Goal: Task Accomplishment & Management: Manage account settings

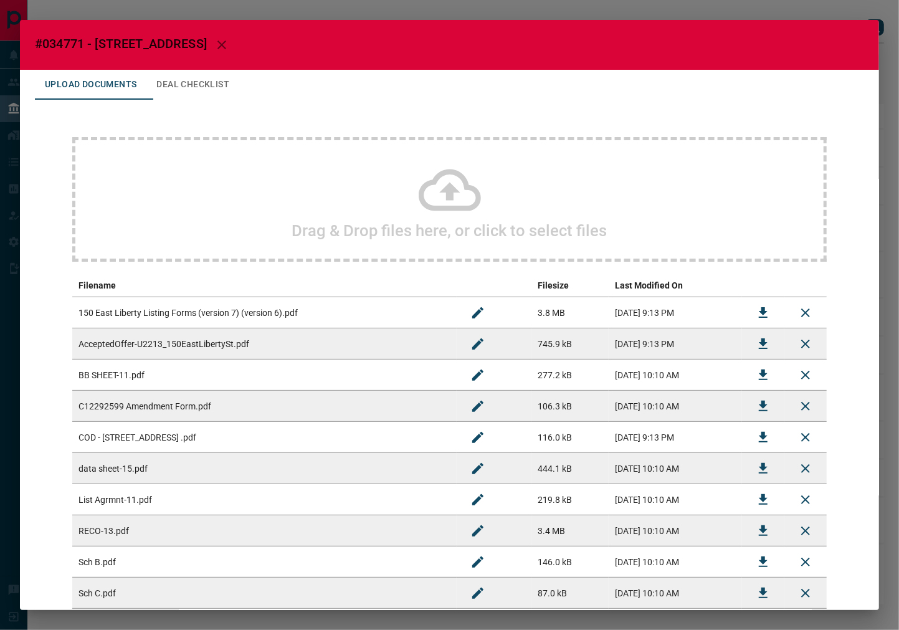
click at [62, 39] on span "#034771 - [STREET_ADDRESS]" at bounding box center [121, 43] width 172 height 15
copy span "034771"
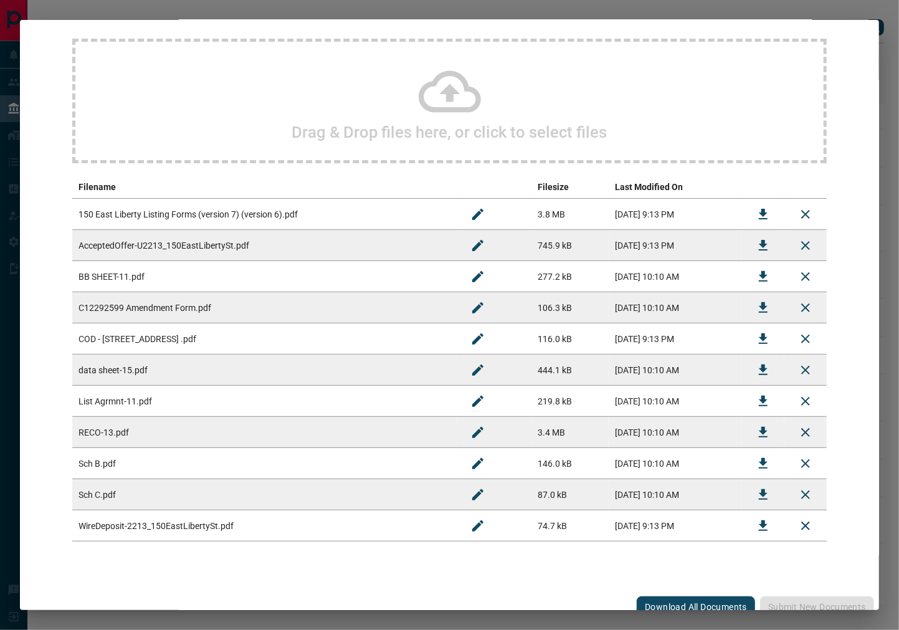
scroll to position [110, 0]
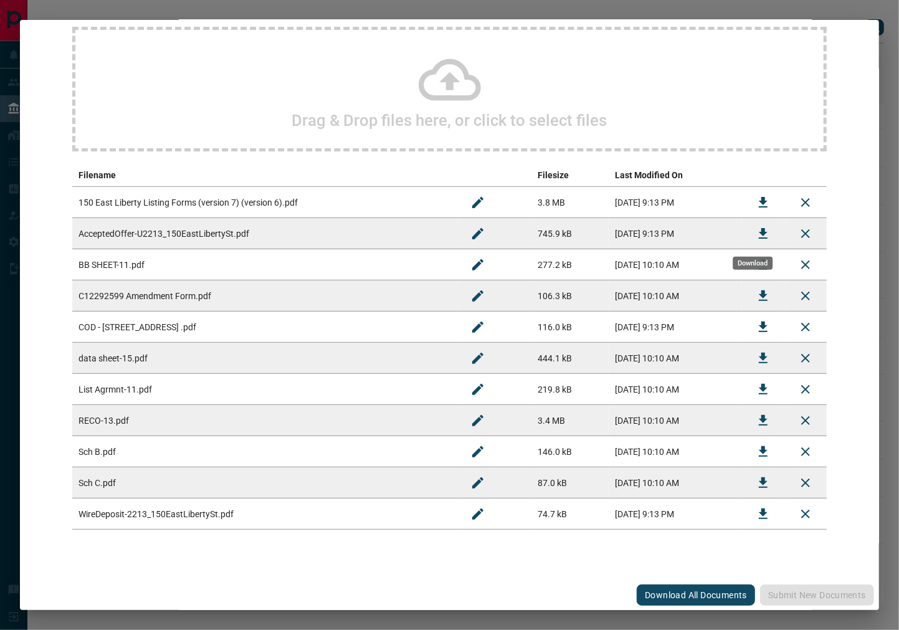
click at [755, 235] on icon "Download" at bounding box center [762, 233] width 15 height 15
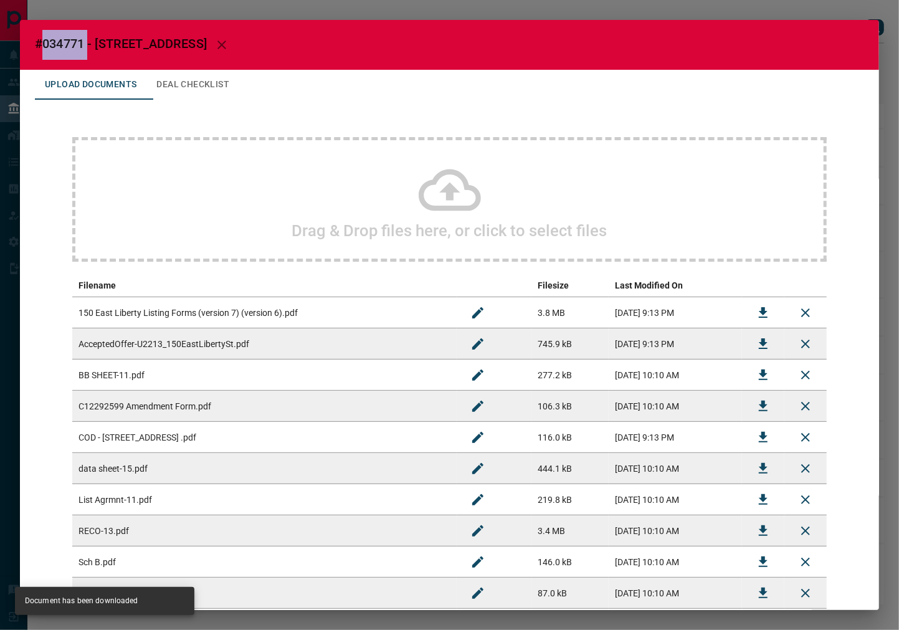
click at [220, 82] on button "Deal Checklist" at bounding box center [192, 85] width 93 height 30
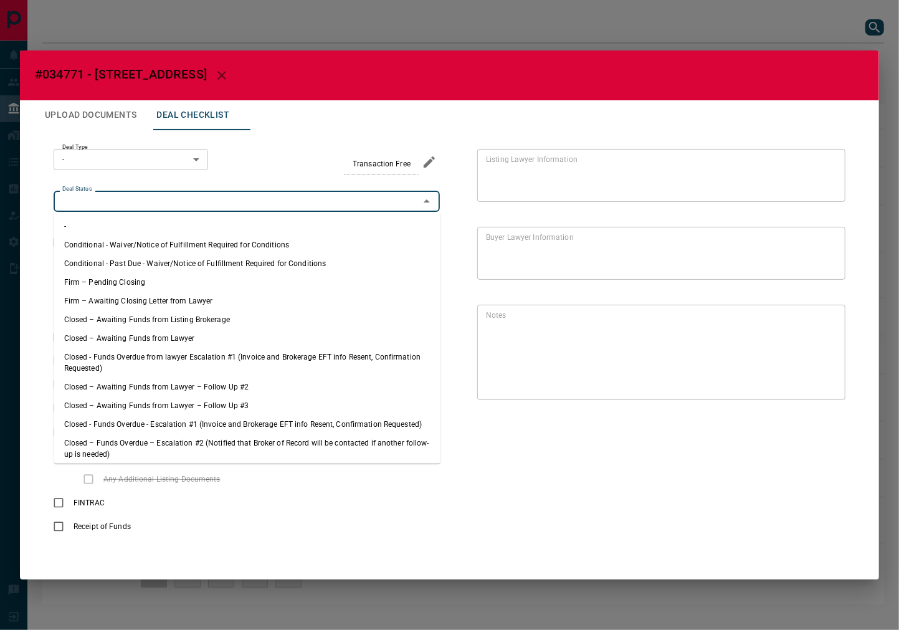
click at [121, 202] on input "Deal Status" at bounding box center [236, 201] width 358 height 14
click at [164, 277] on li "Firm – Pending Closing" at bounding box center [247, 282] width 386 height 19
type input "**********"
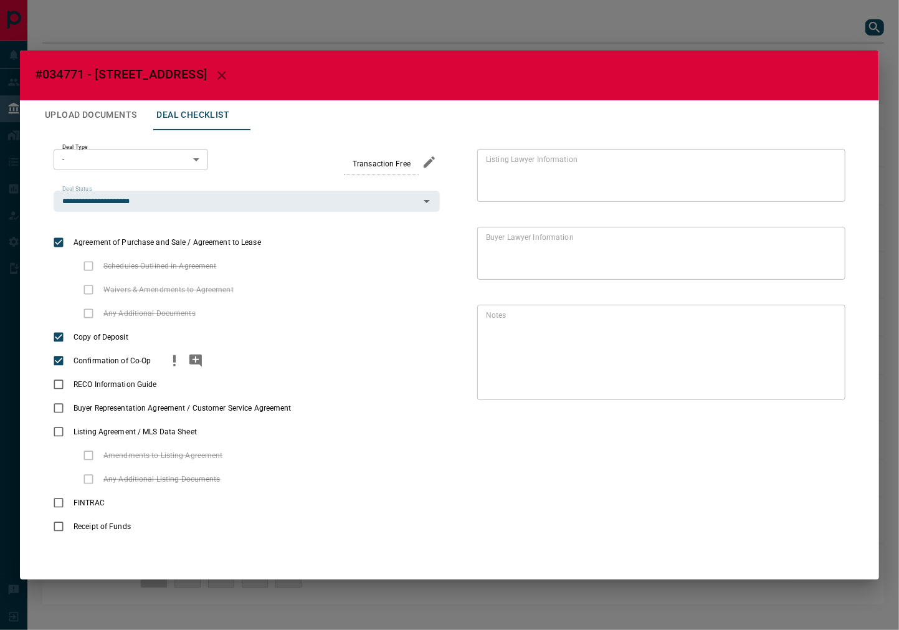
drag, startPoint x: 167, startPoint y: 360, endPoint x: 174, endPoint y: 358, distance: 7.7
click at [171, 358] on icon "priority" at bounding box center [174, 360] width 15 height 15
click at [190, 359] on icon "add note" at bounding box center [195, 360] width 12 height 12
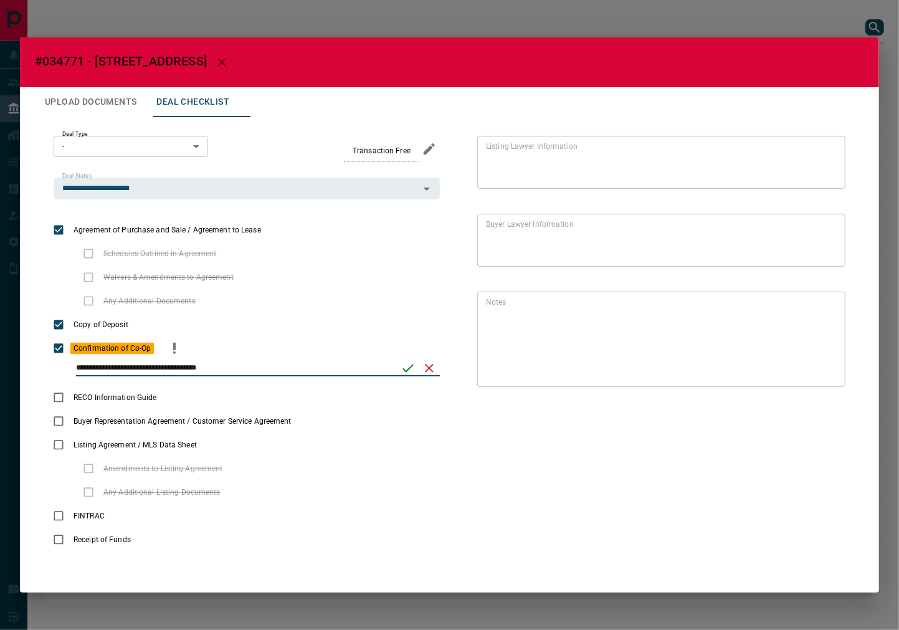
type input "**********"
click at [399, 362] on button "save" at bounding box center [407, 367] width 21 height 21
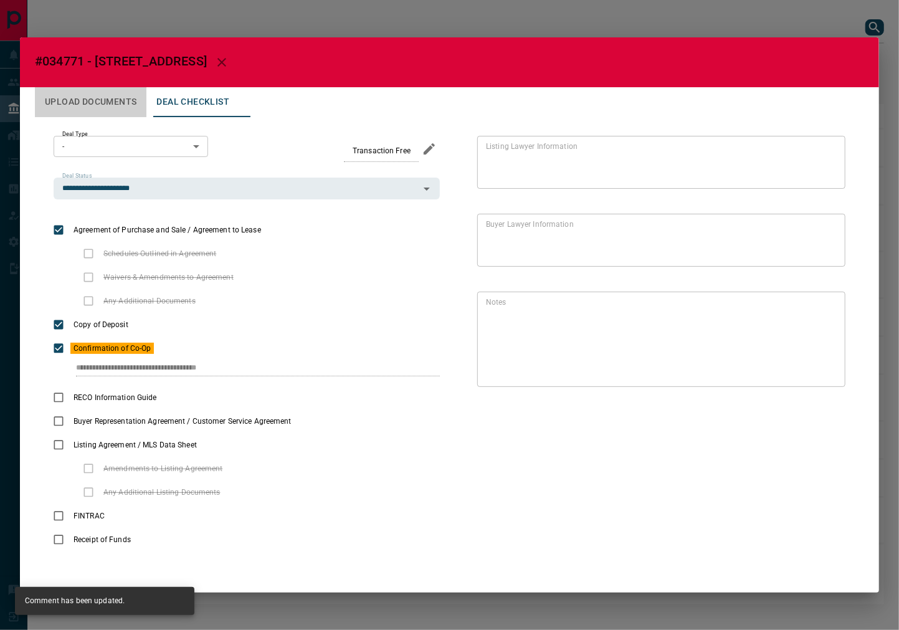
click at [100, 100] on button "Upload Documents" at bounding box center [90, 102] width 111 height 30
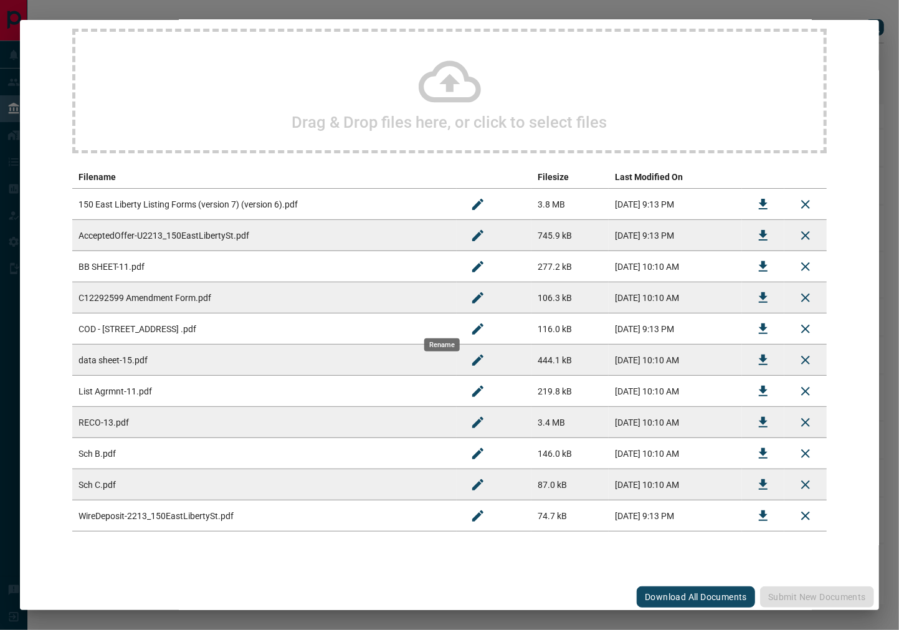
scroll to position [110, 0]
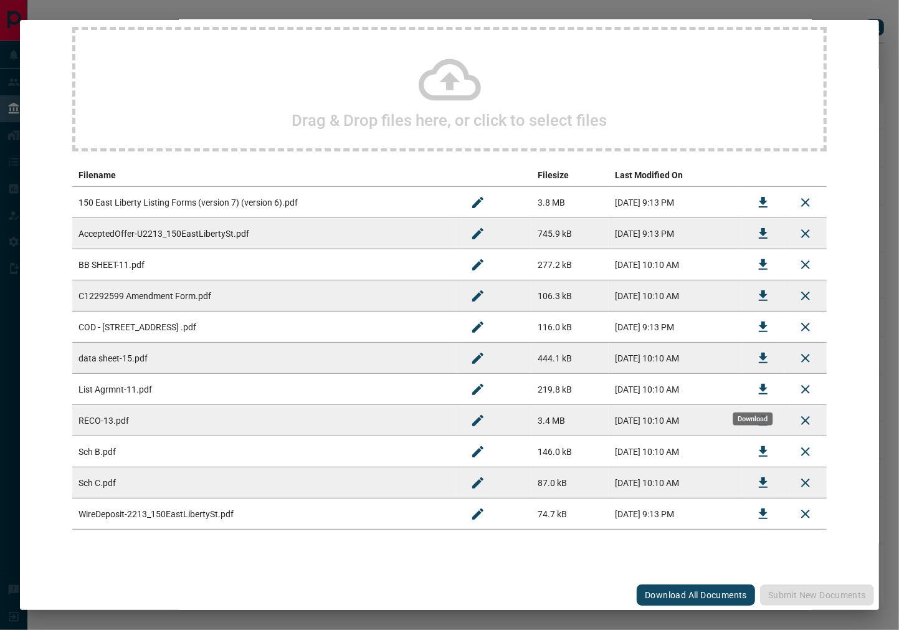
click at [755, 383] on icon "Download" at bounding box center [762, 389] width 15 height 15
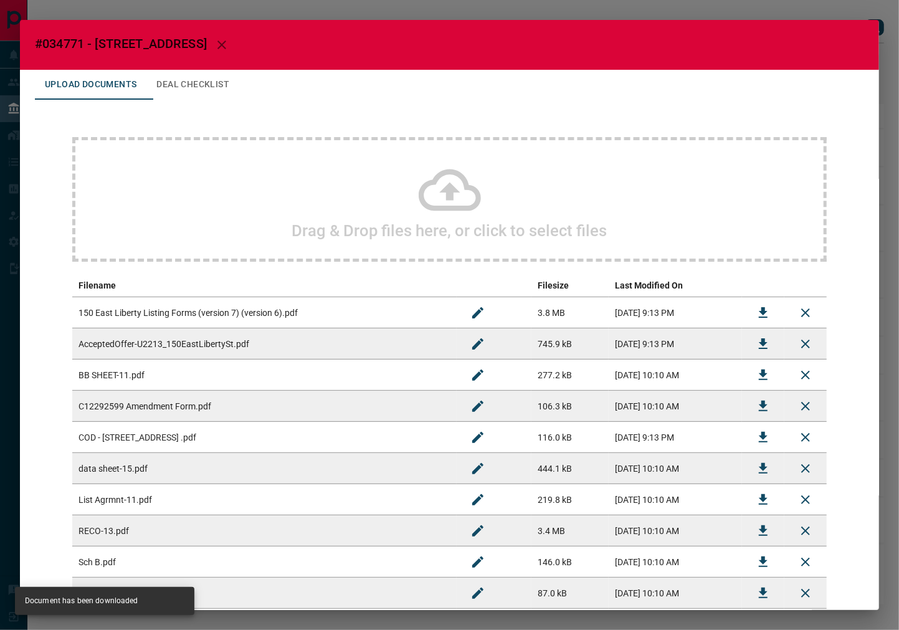
click at [182, 83] on button "Deal Checklist" at bounding box center [192, 85] width 93 height 30
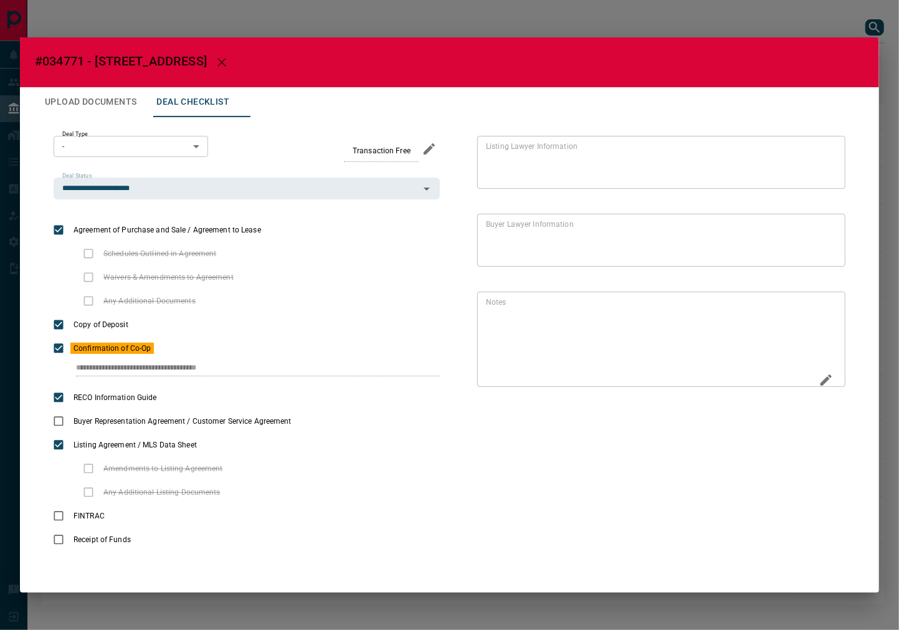
click at [824, 380] on icon "Edit" at bounding box center [825, 379] width 11 height 11
click at [120, 106] on button "Upload Documents" at bounding box center [90, 102] width 111 height 30
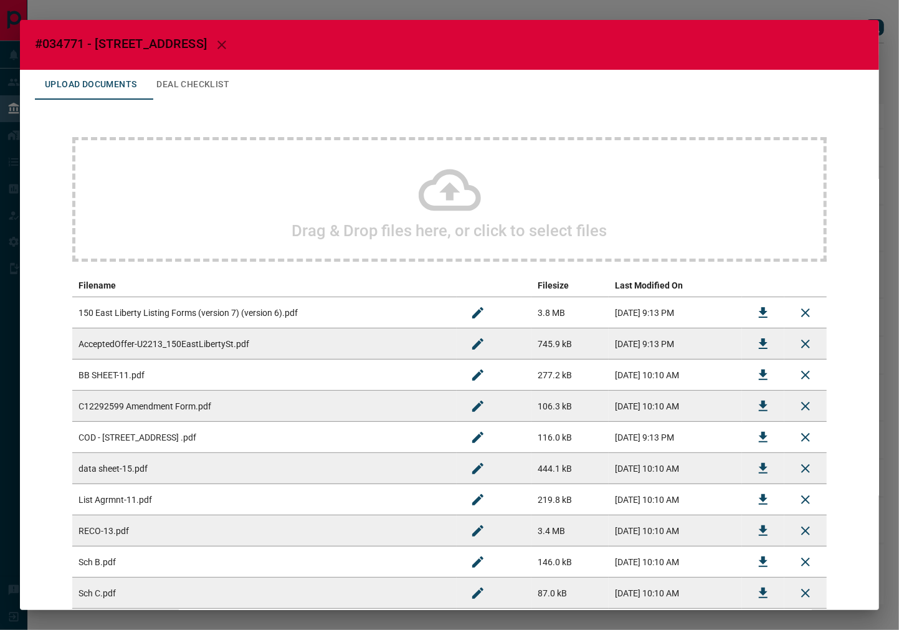
click at [341, 268] on div "Drag & Drop files here, or click to select files Filename Filesize Last Modifie…" at bounding box center [449, 388] width 829 height 577
click at [318, 227] on h2 "Drag & Drop files here, or click to select files" at bounding box center [449, 230] width 315 height 19
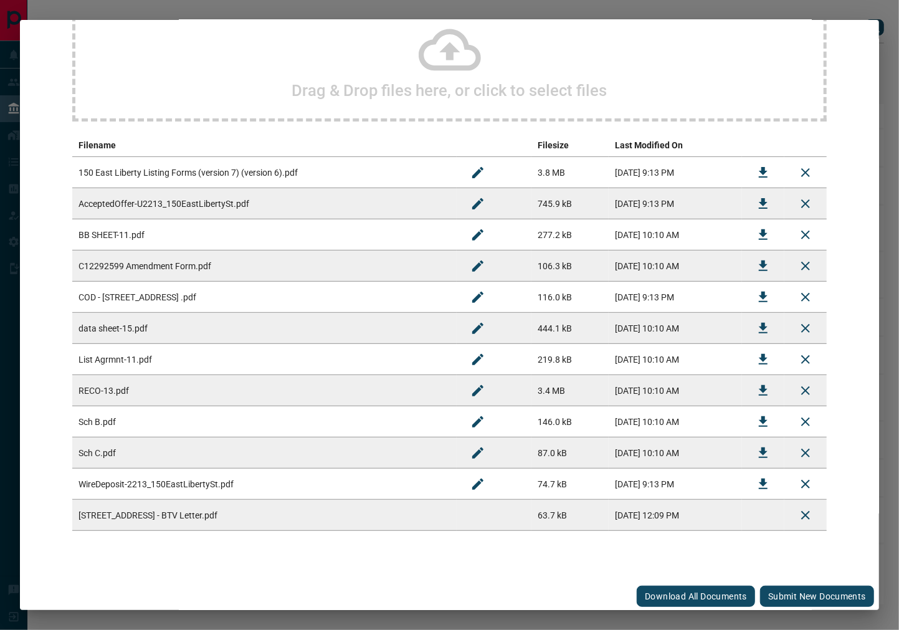
scroll to position [141, 0]
click at [804, 584] on button "Submit new documents" at bounding box center [817, 594] width 114 height 21
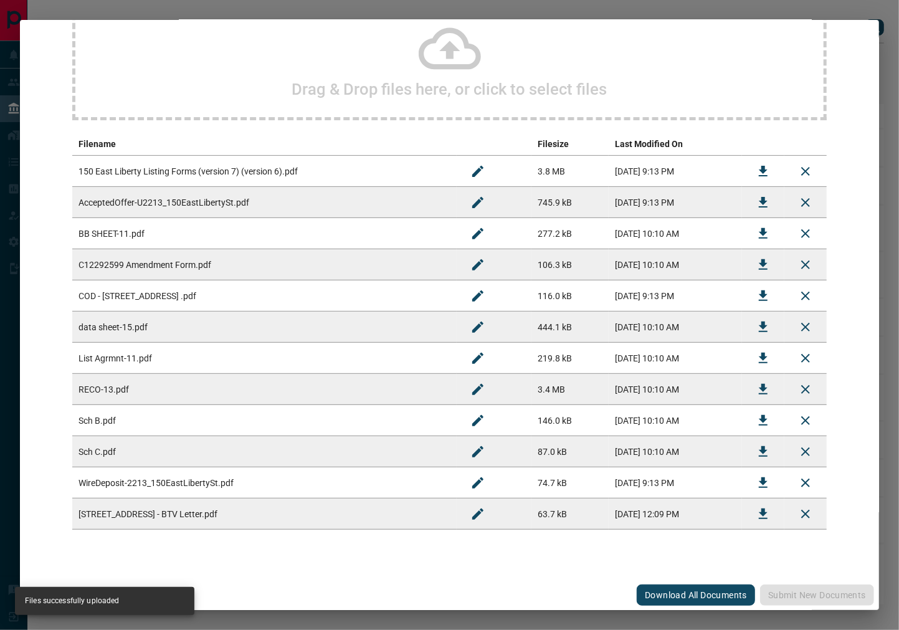
scroll to position [0, 0]
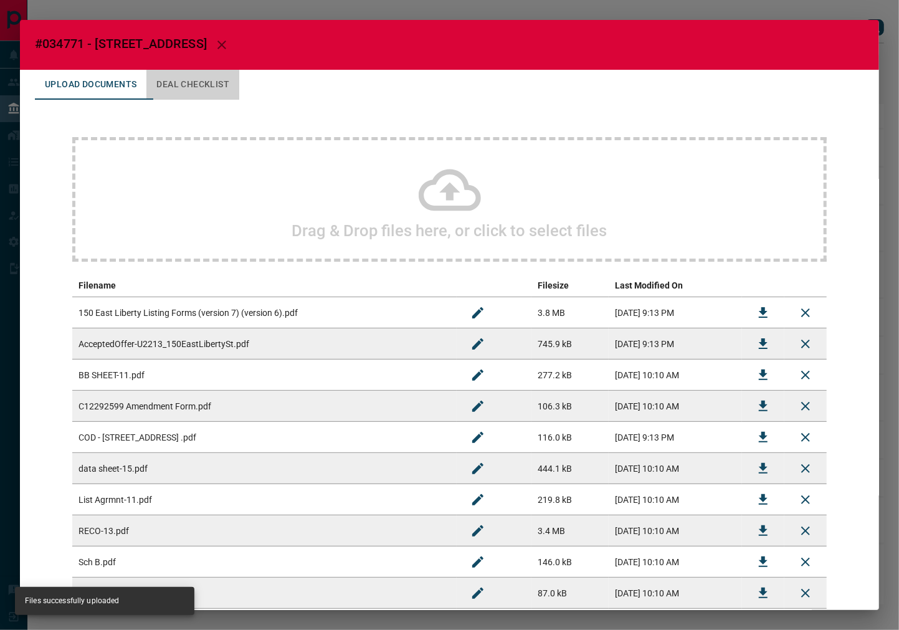
click at [227, 85] on button "Deal Checklist" at bounding box center [192, 85] width 93 height 30
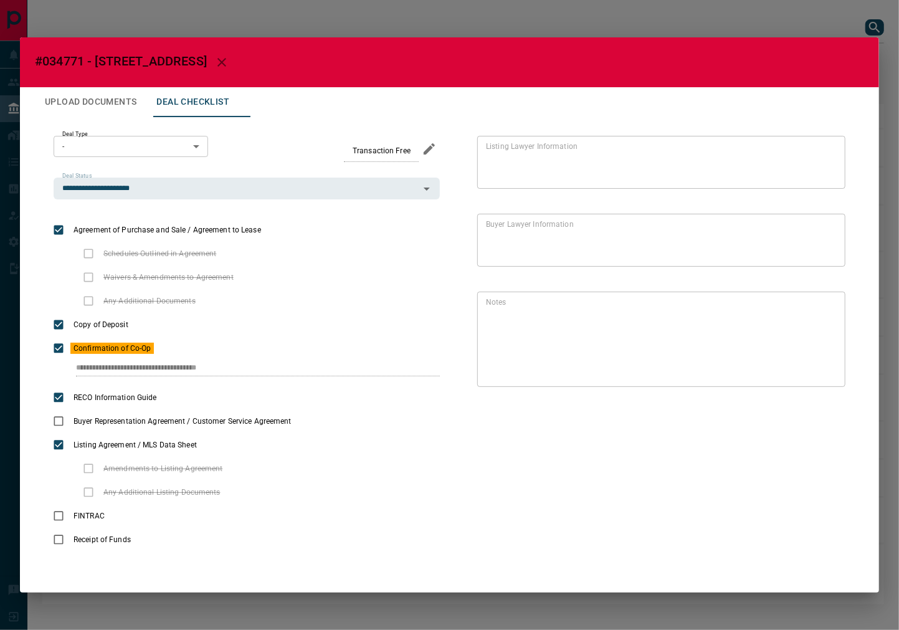
click at [21, 367] on div "**********" at bounding box center [449, 334] width 859 height 495
